Goal: Information Seeking & Learning: Learn about a topic

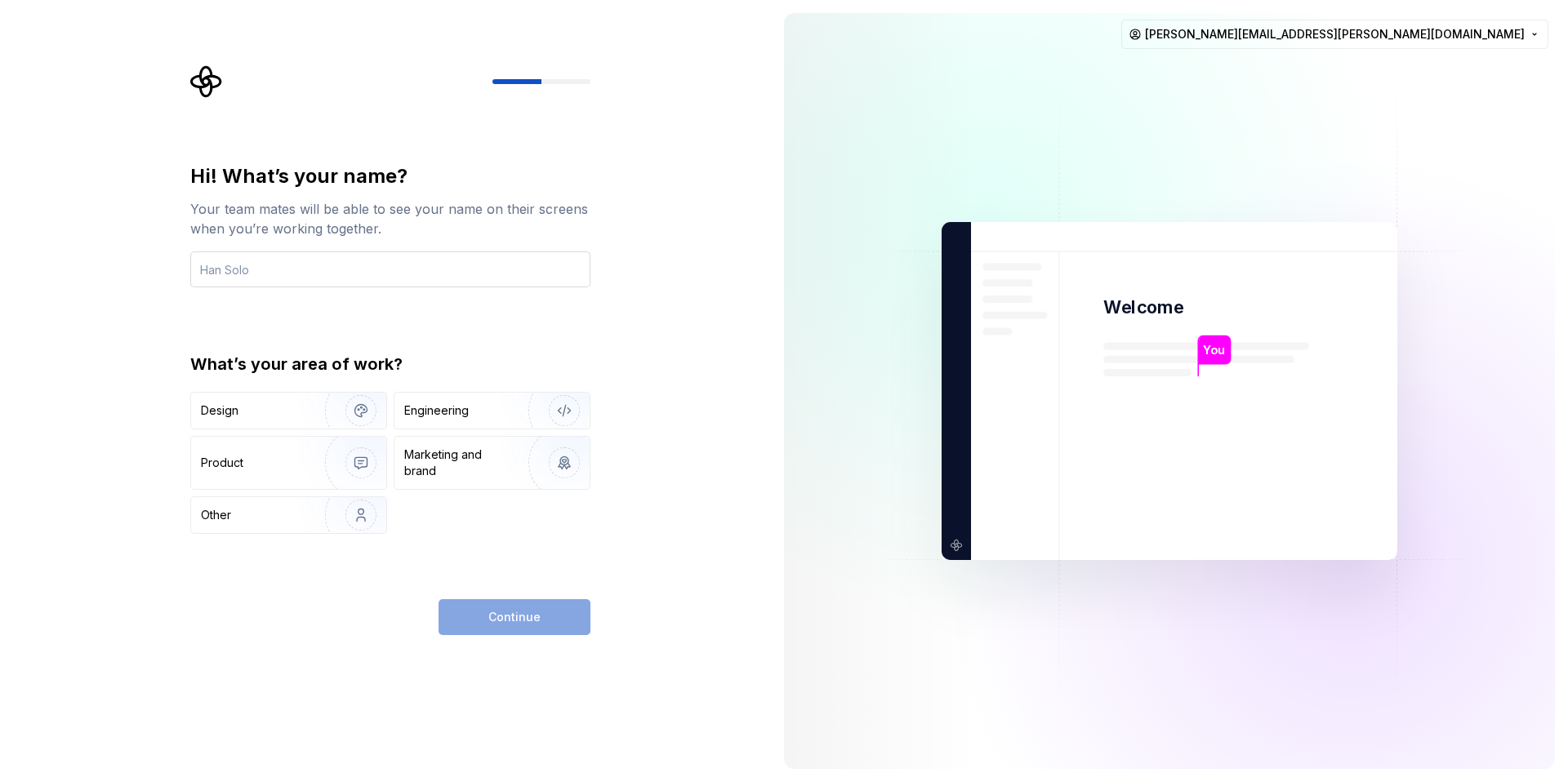
click at [383, 274] on input "text" at bounding box center [391, 270] width 400 height 36
type input "[PERSON_NAME]"
click at [442, 398] on div "Engineering" at bounding box center [492, 410] width 195 height 36
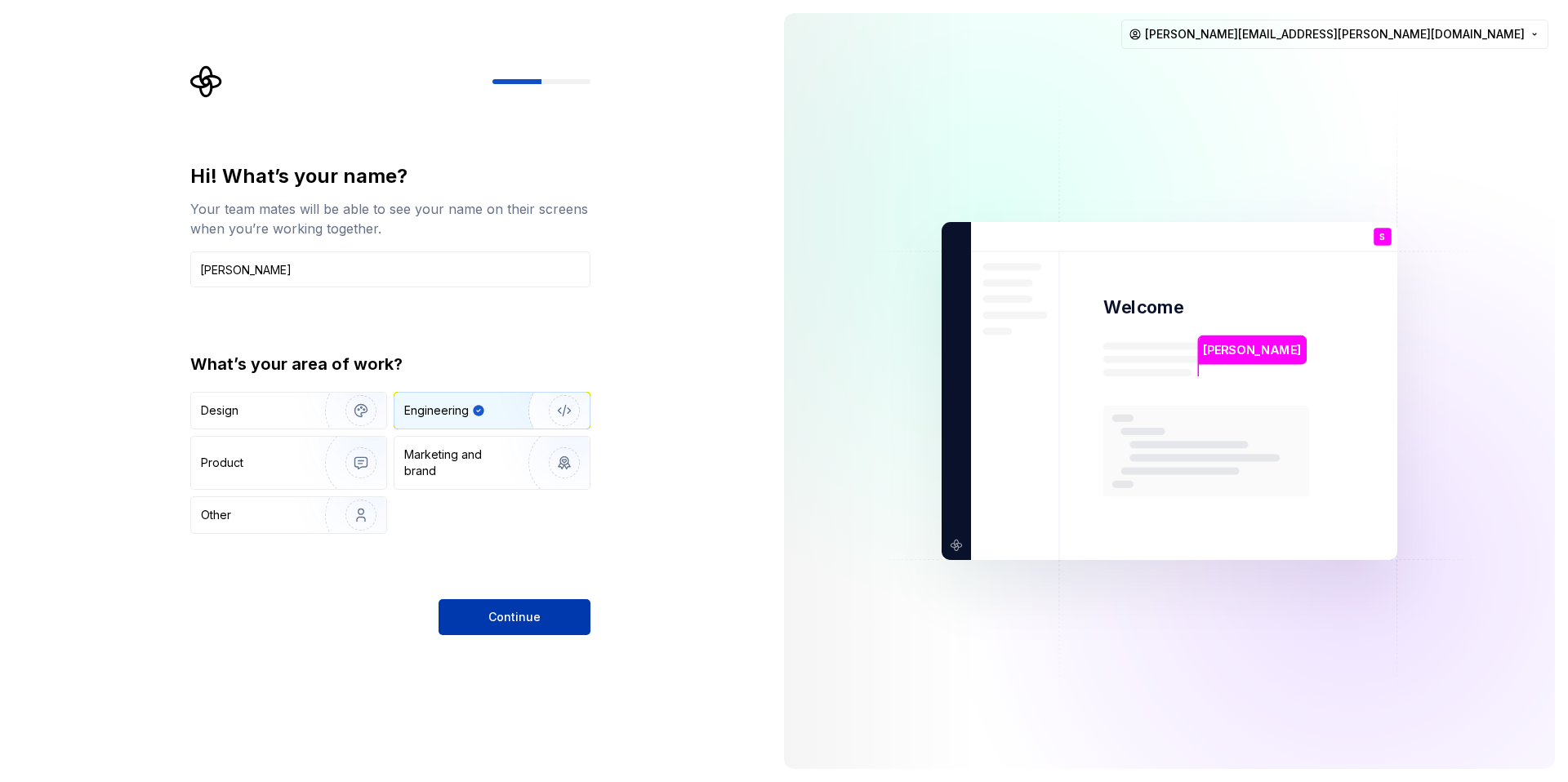
click at [539, 605] on button "Continue" at bounding box center [514, 617] width 152 height 36
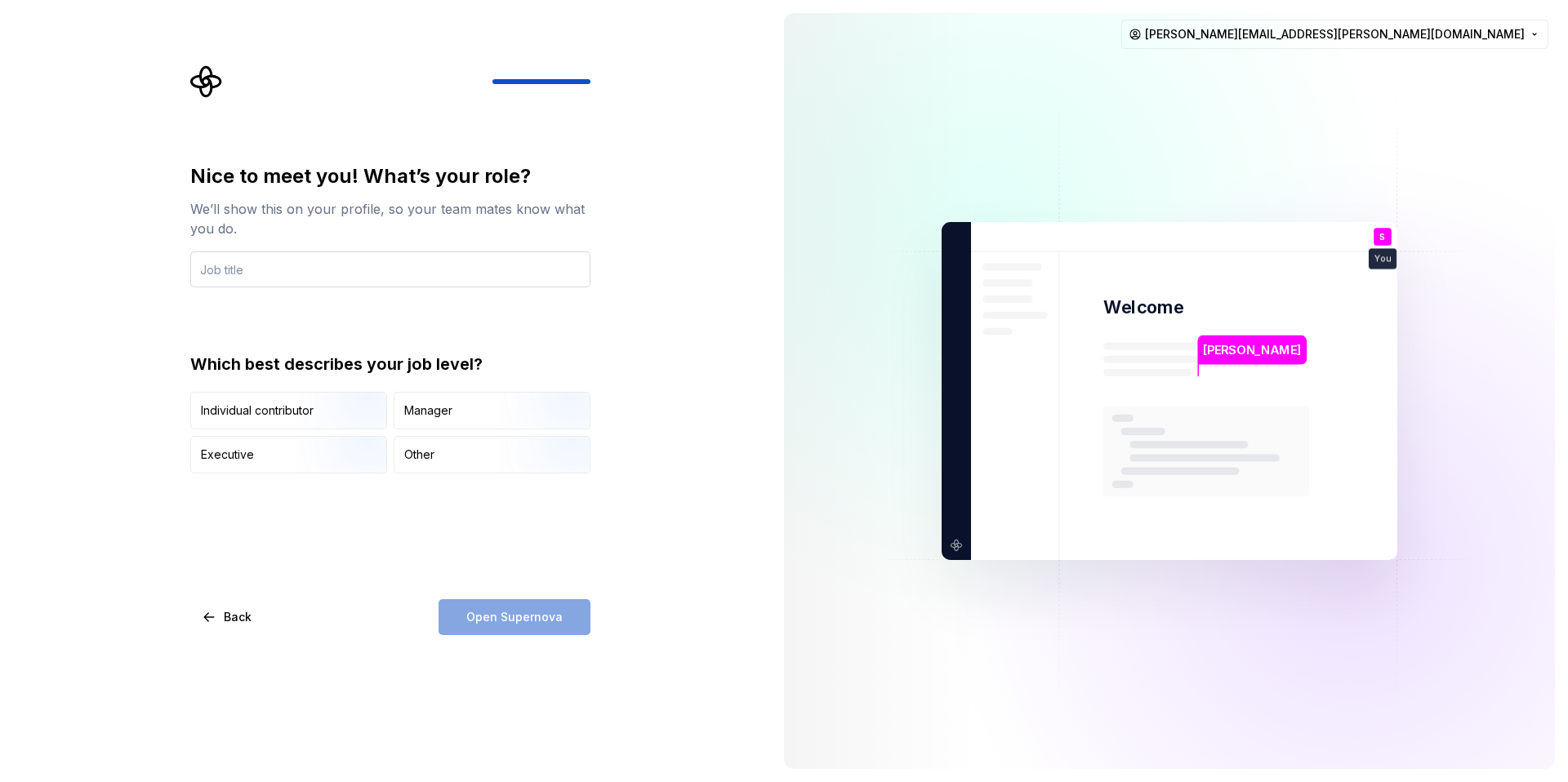
click at [278, 274] on input "text" at bounding box center [391, 270] width 400 height 36
type input "Senior Developer"
click at [311, 410] on img "button" at bounding box center [347, 430] width 104 height 109
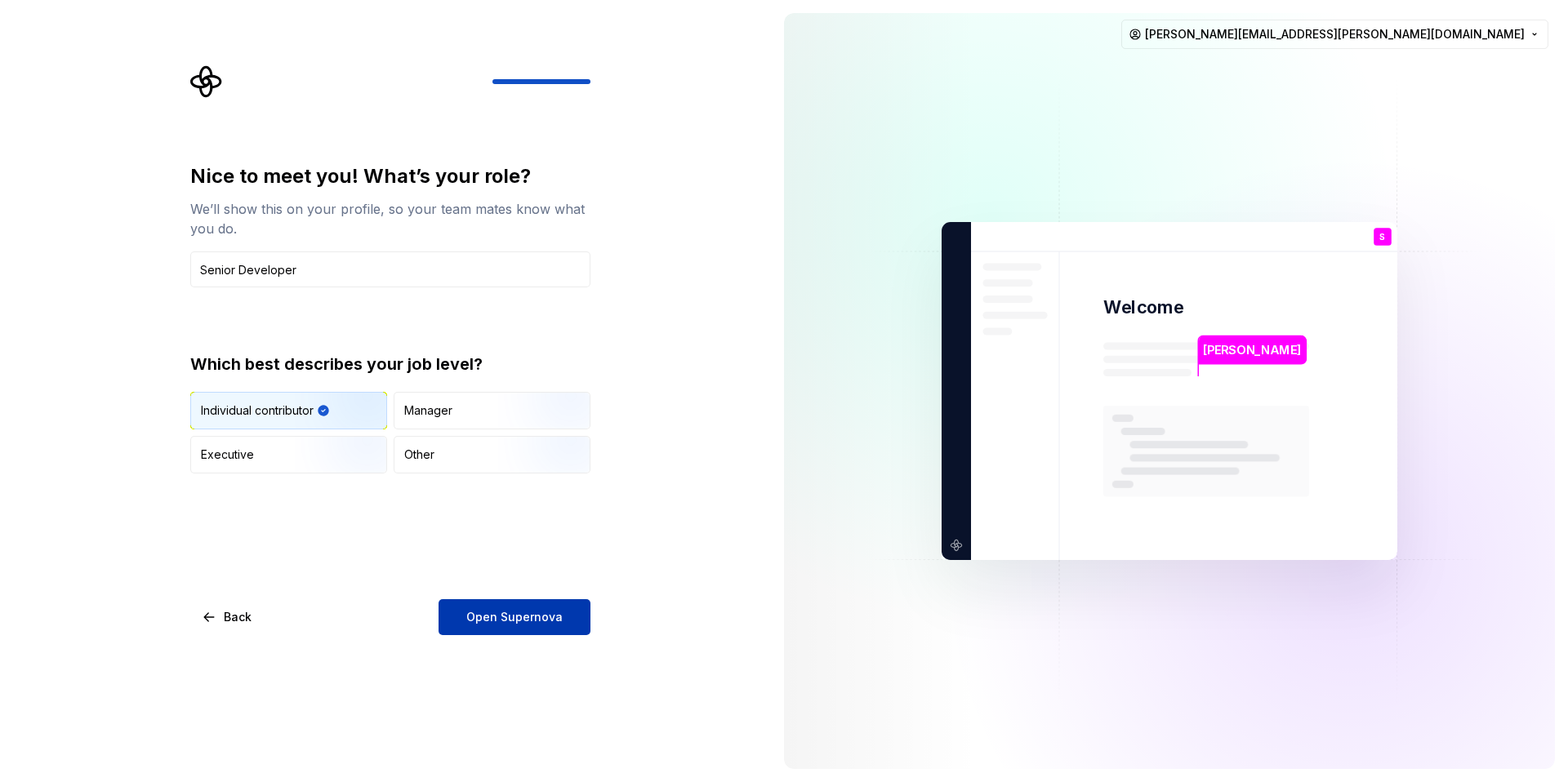
click at [517, 615] on span "Open Supernova" at bounding box center [515, 616] width 97 height 16
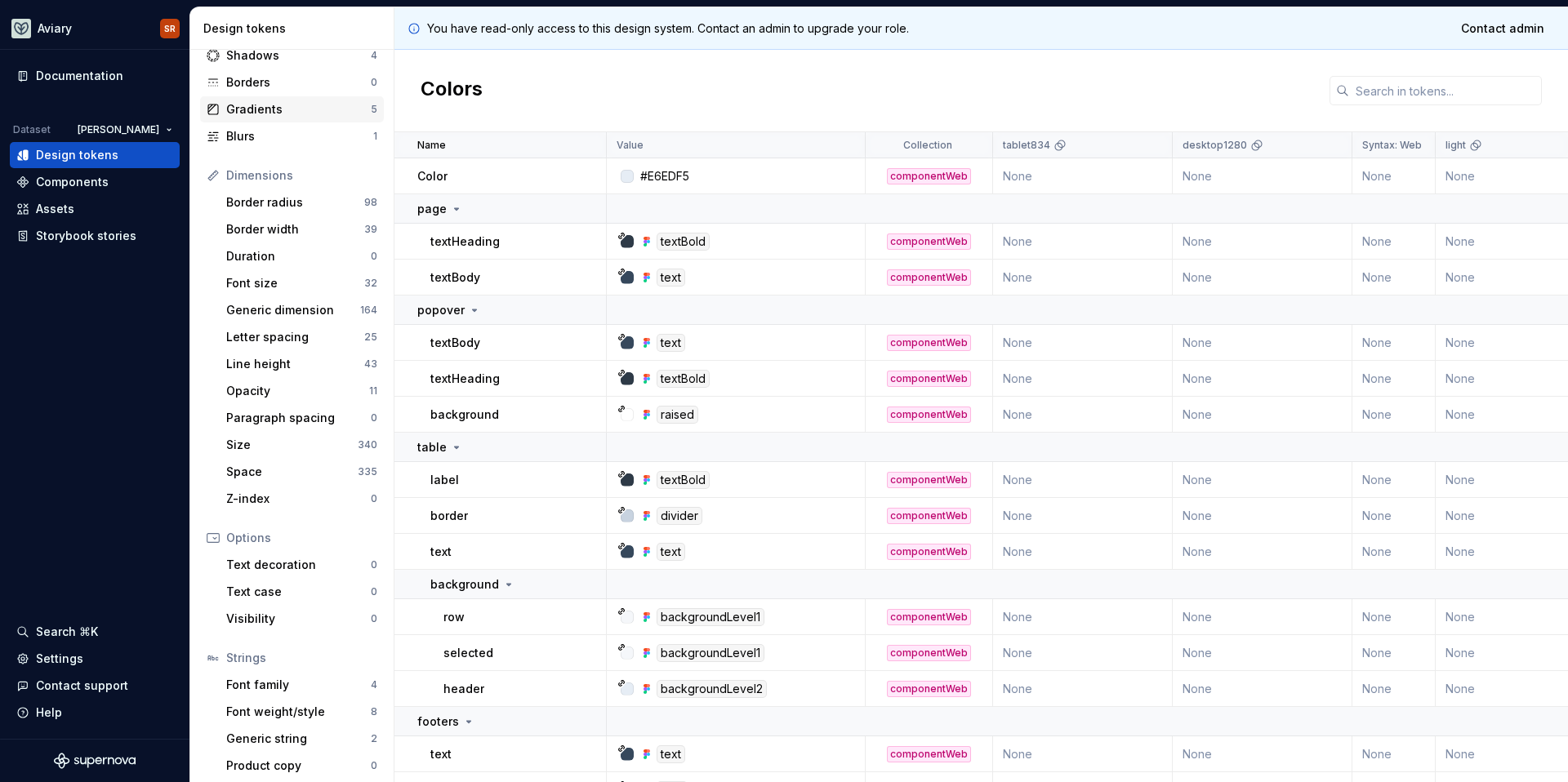
scroll to position [112, 0]
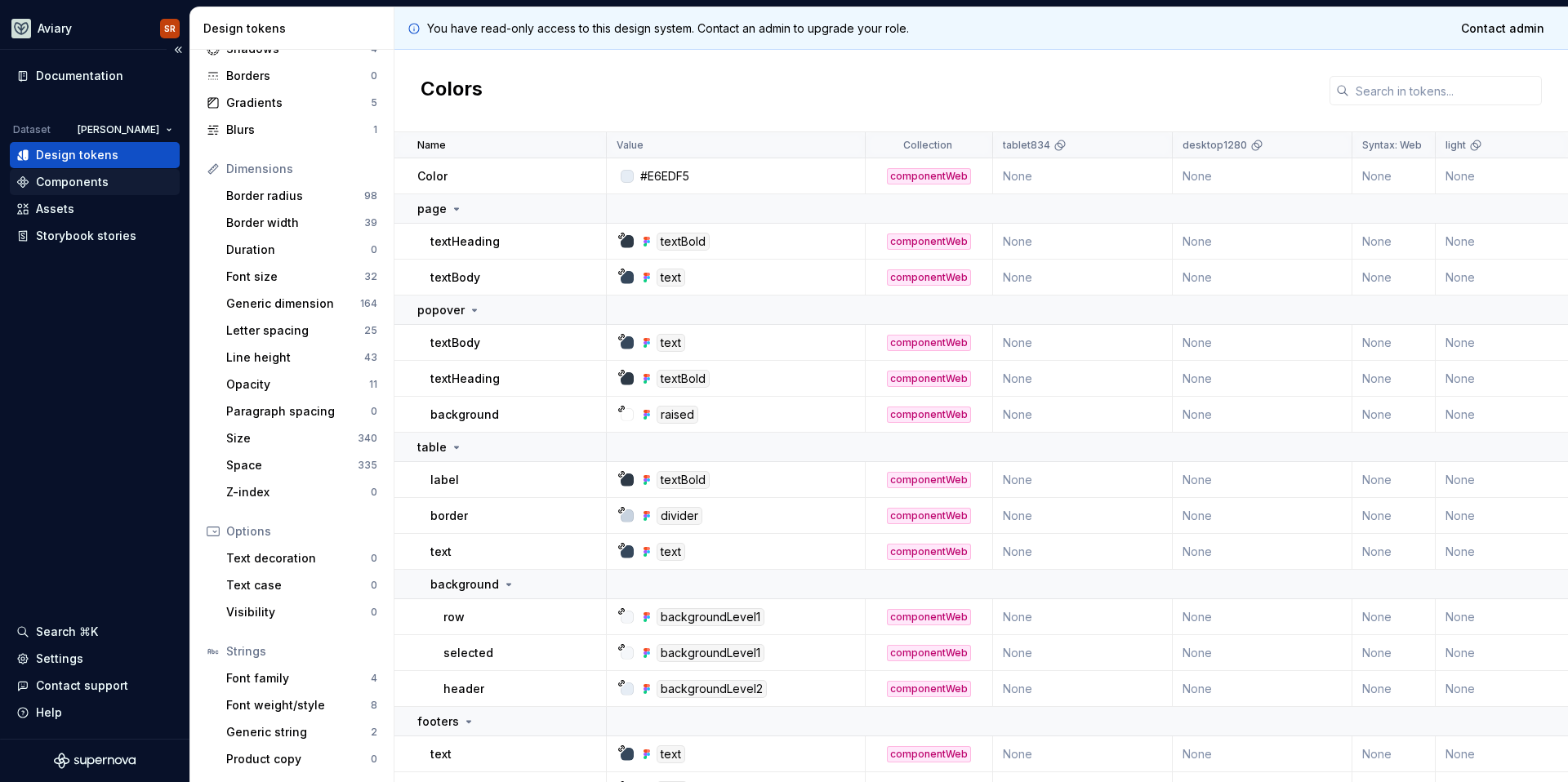
click at [84, 181] on div "Components" at bounding box center [72, 182] width 72 height 16
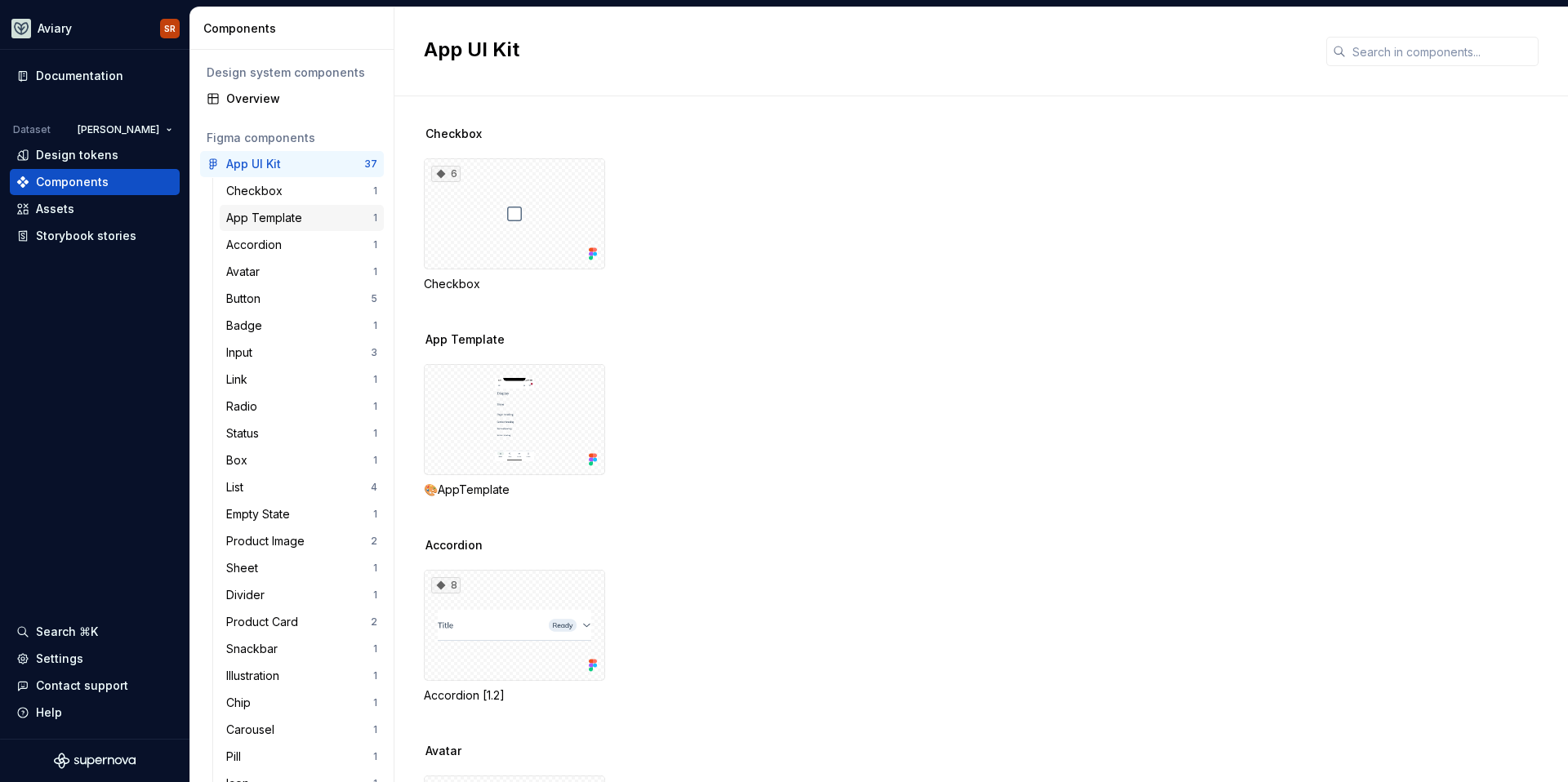
click at [329, 215] on div "App Template" at bounding box center [299, 217] width 147 height 16
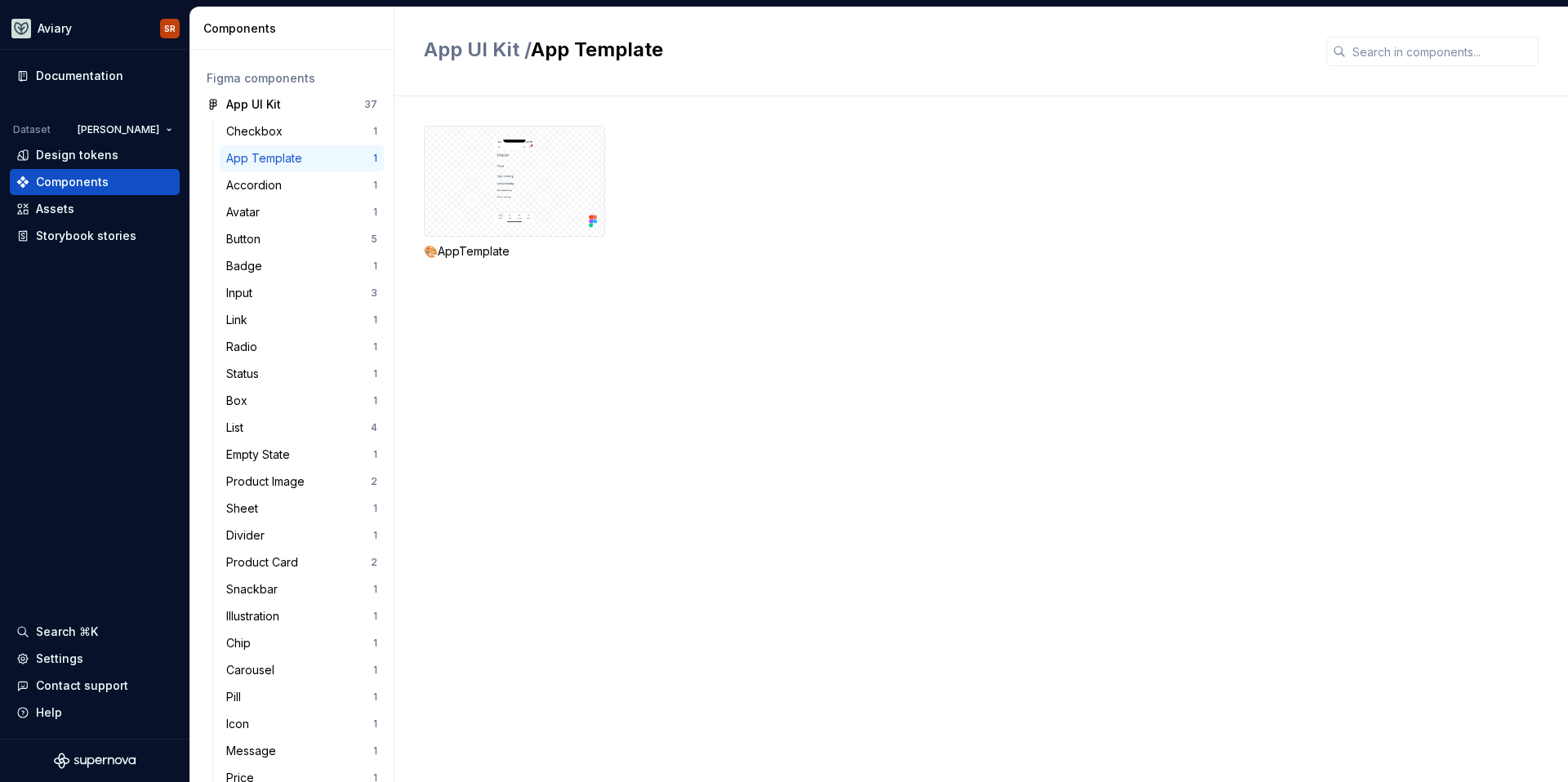
scroll to position [69, 0]
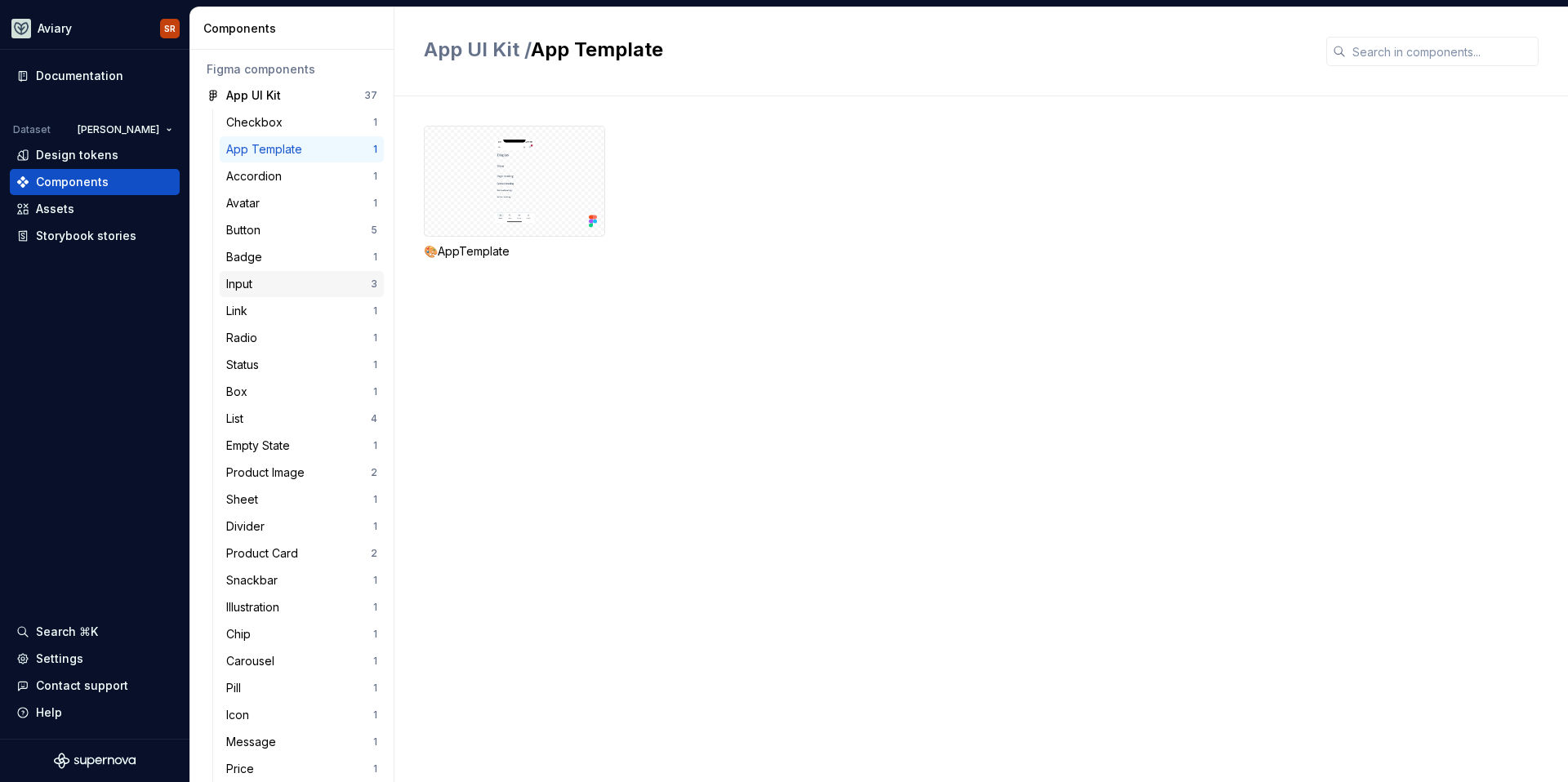
click at [340, 278] on div "Input" at bounding box center [298, 284] width 145 height 16
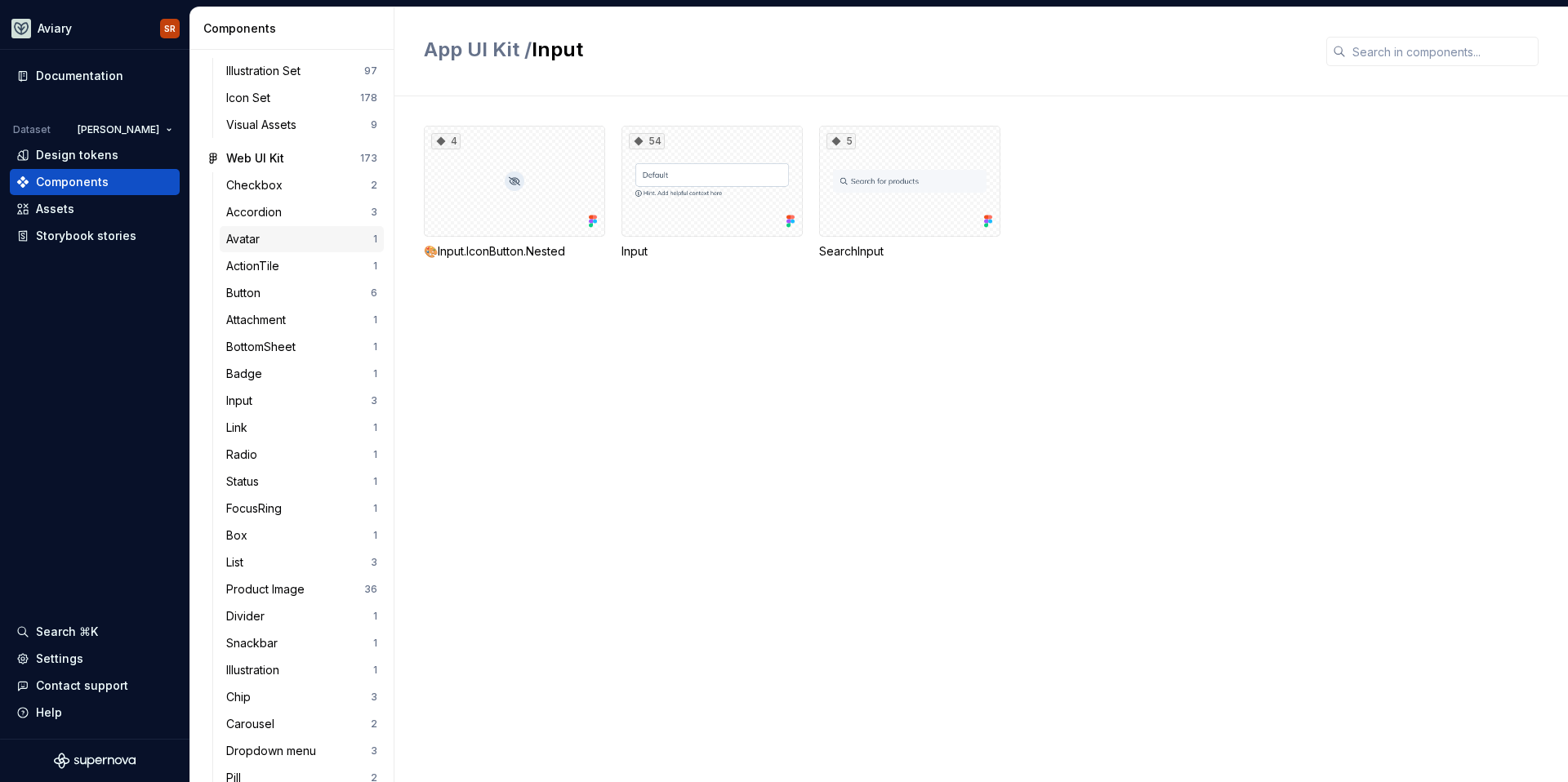
scroll to position [864, 0]
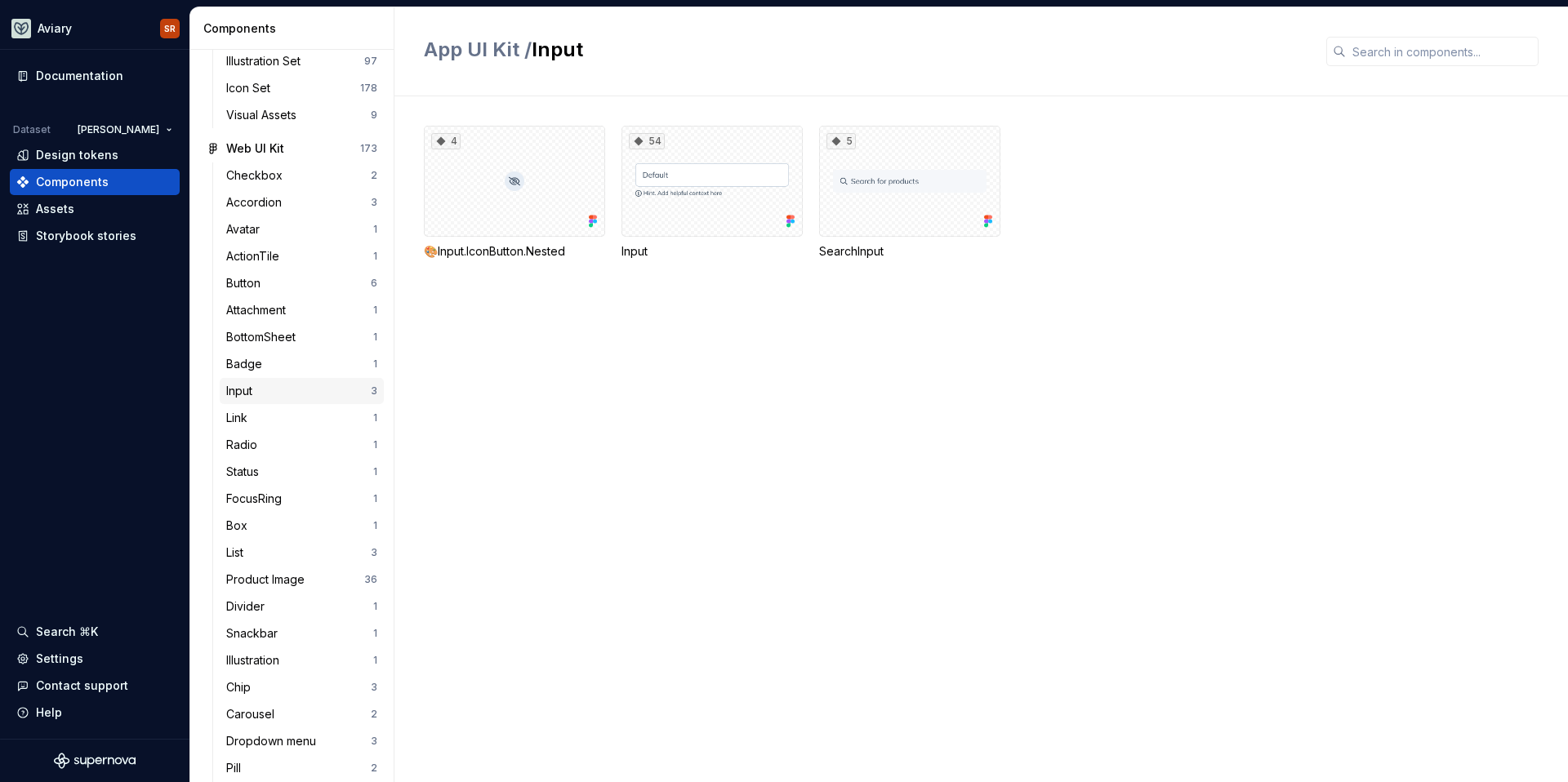
click at [304, 392] on div "Input" at bounding box center [298, 391] width 145 height 16
